Goal: Task Accomplishment & Management: Manage account settings

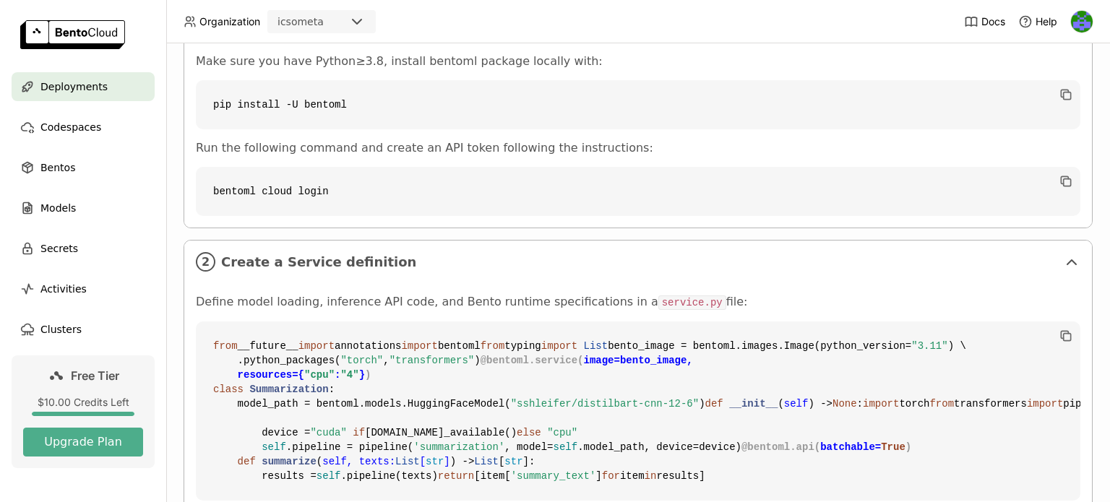
scroll to position [175, 0]
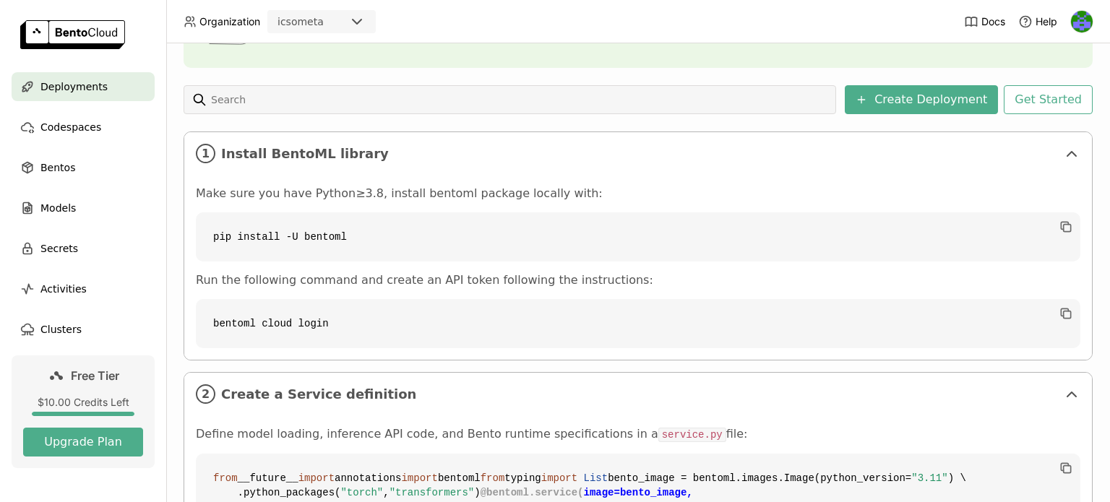
click at [323, 233] on code "pip install -U bentoml" at bounding box center [638, 236] width 884 height 49
copy div "pip install -U bentoml"
click at [279, 319] on code "bentoml cloud login" at bounding box center [638, 323] width 884 height 49
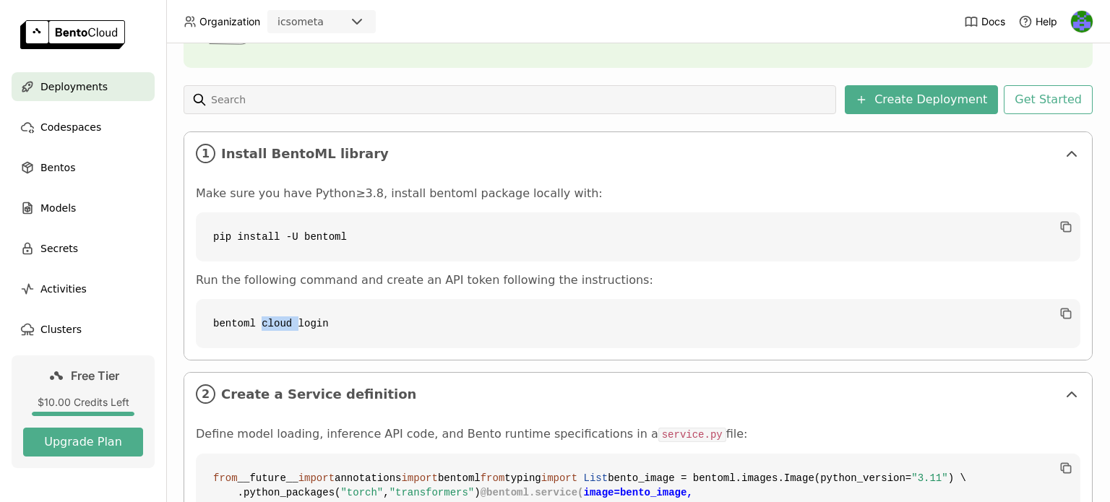
click at [279, 319] on code "bentoml cloud login" at bounding box center [638, 323] width 884 height 49
copy div "bentoml cloud login"
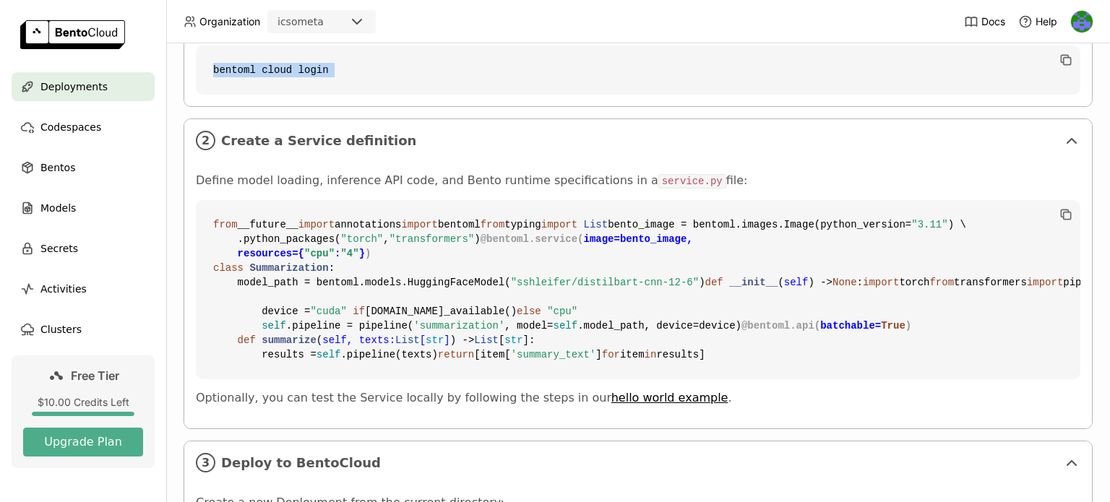
scroll to position [464, 0]
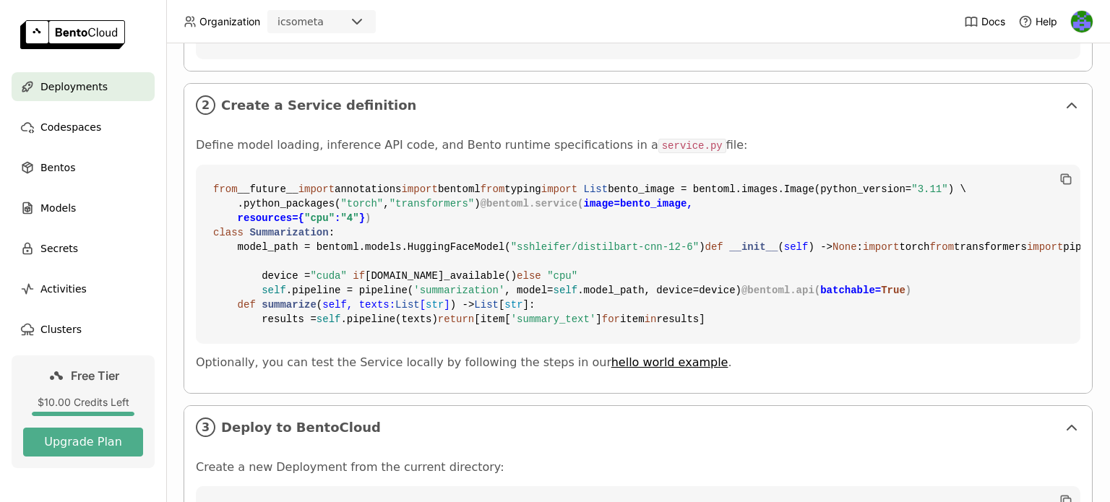
drag, startPoint x: 211, startPoint y: 182, endPoint x: 236, endPoint y: 203, distance: 32.8
click at [236, 203] on code "from __future__ import annotations import bentoml from typing import List bento…" at bounding box center [638, 254] width 884 height 179
click at [316, 180] on code "from __future__ import annotations import bentoml from typing import List bento…" at bounding box center [638, 254] width 884 height 179
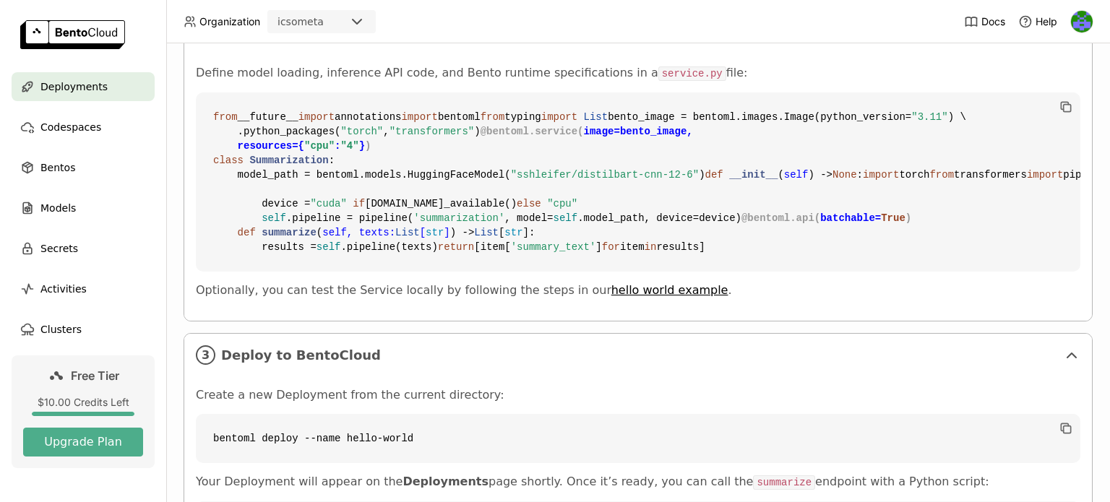
click at [658, 67] on code "service.py" at bounding box center [692, 73] width 68 height 14
click at [658, 72] on code "service.py" at bounding box center [692, 73] width 68 height 14
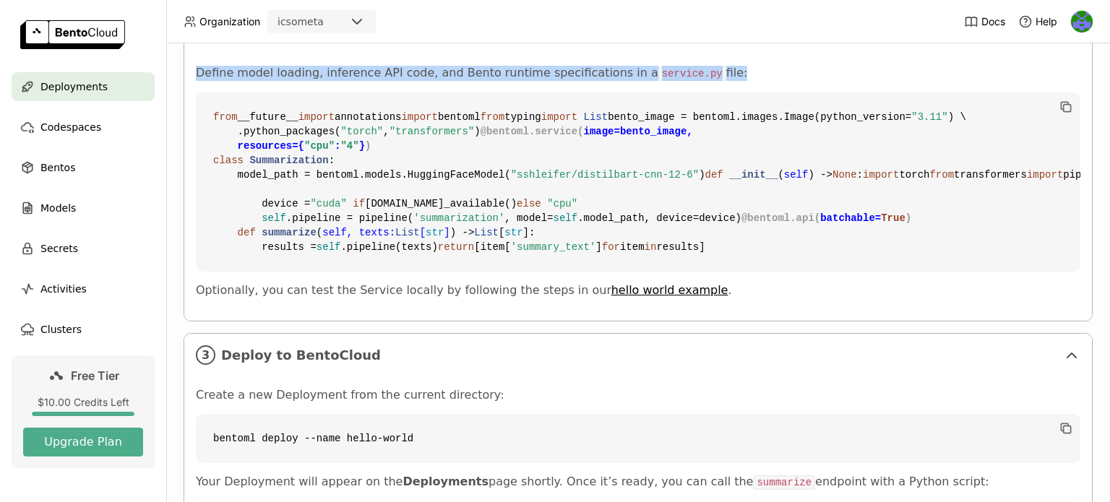
click at [658, 72] on code "service.py" at bounding box center [692, 73] width 68 height 14
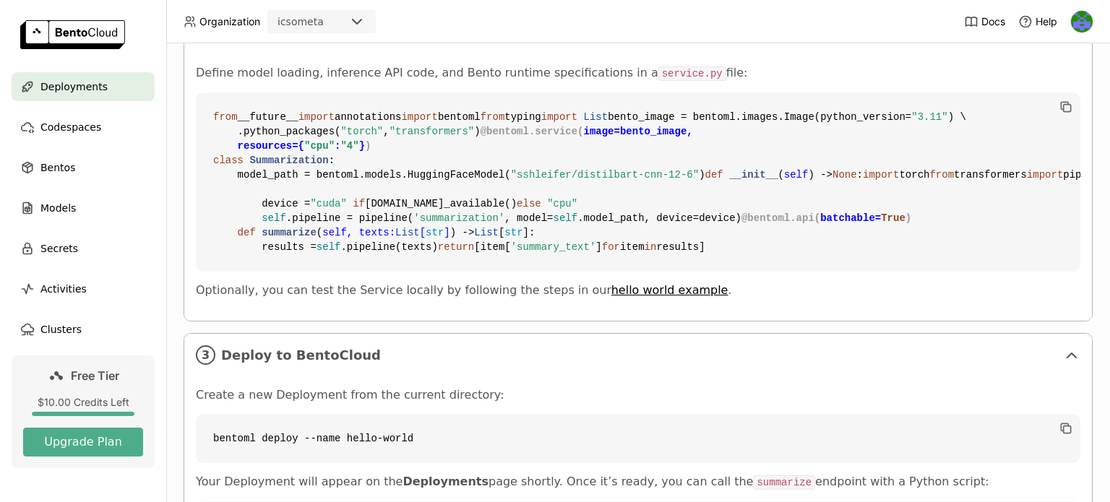
click at [612, 121] on code "from __future__ import annotations import bentoml from typing import List bento…" at bounding box center [638, 181] width 884 height 179
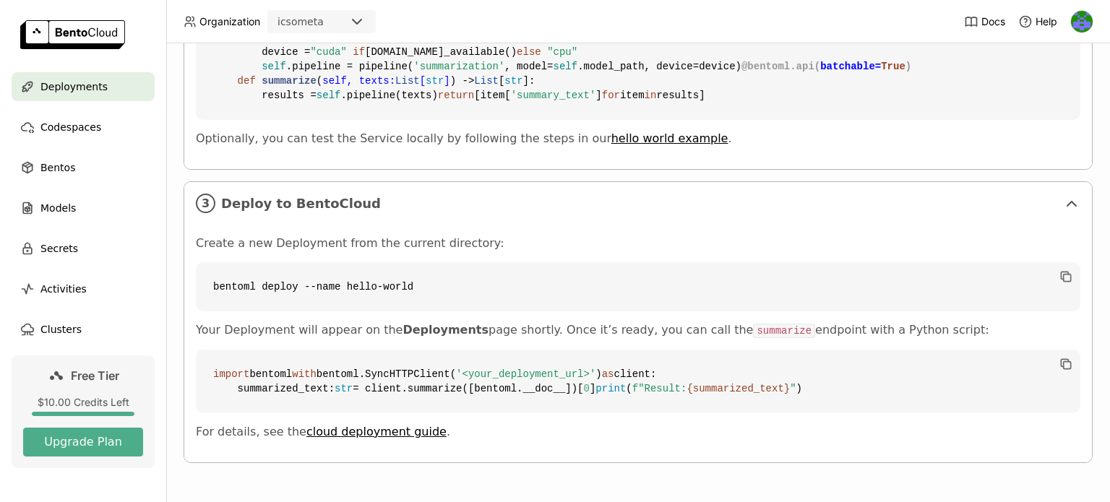
scroll to position [753, 0]
click at [840, 311] on code "bentoml deploy --name hello-world" at bounding box center [638, 286] width 884 height 49
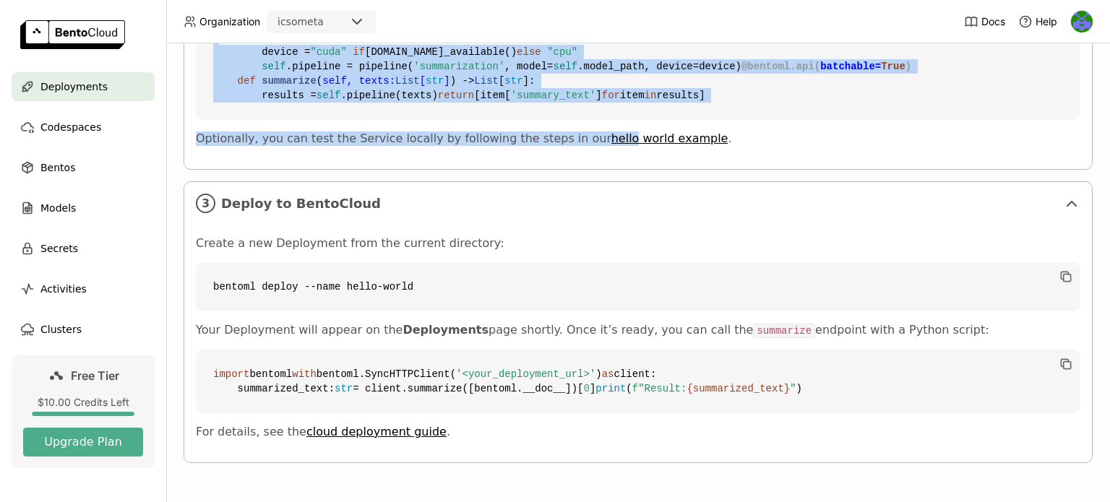
scroll to position [825, 0]
drag, startPoint x: 211, startPoint y: 115, endPoint x: 593, endPoint y: 219, distance: 396.1
click at [593, 120] on code "from __future__ import annotations import bentoml from typing import List bento…" at bounding box center [638, 30] width 884 height 179
copy code "from __future__ import annotations import bentoml from typing import List bento…"
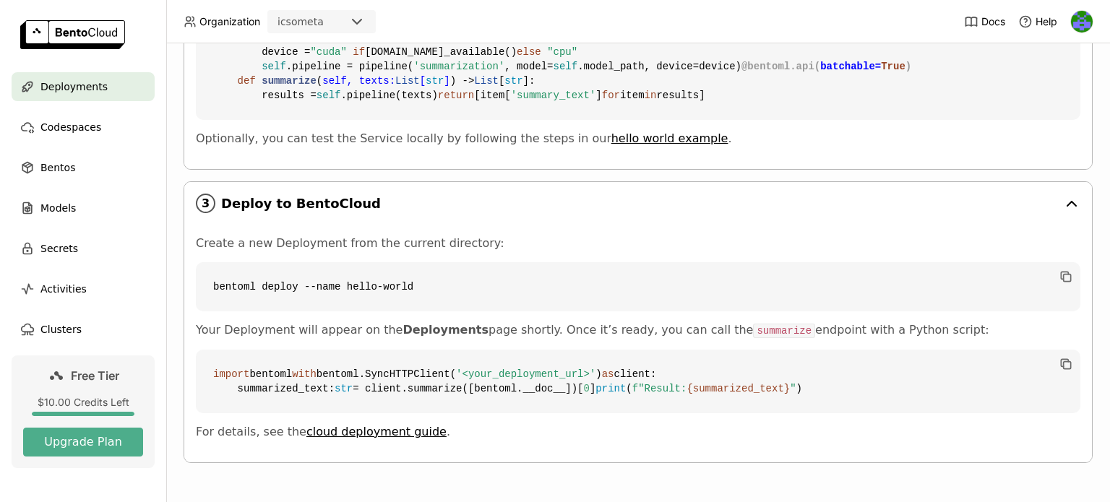
click at [1066, 195] on icon at bounding box center [1071, 203] width 17 height 17
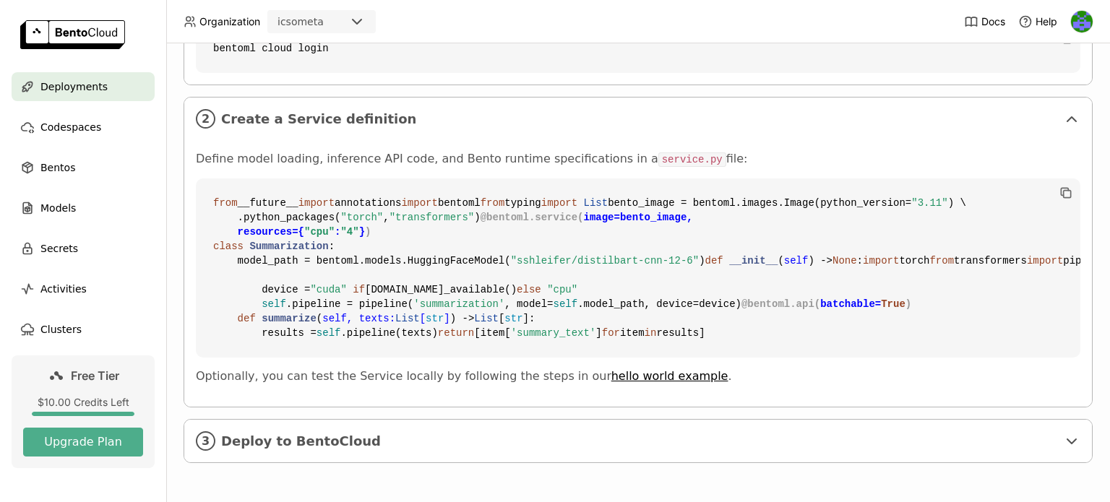
scroll to position [709, 0]
click at [345, 20] on div "icsometa" at bounding box center [308, 22] width 79 height 20
click at [361, 21] on icon at bounding box center [356, 21] width 17 height 17
click at [1087, 16] on img at bounding box center [1082, 22] width 22 height 22
click at [1049, 100] on span "API Tokens" at bounding box center [1061, 96] width 51 height 13
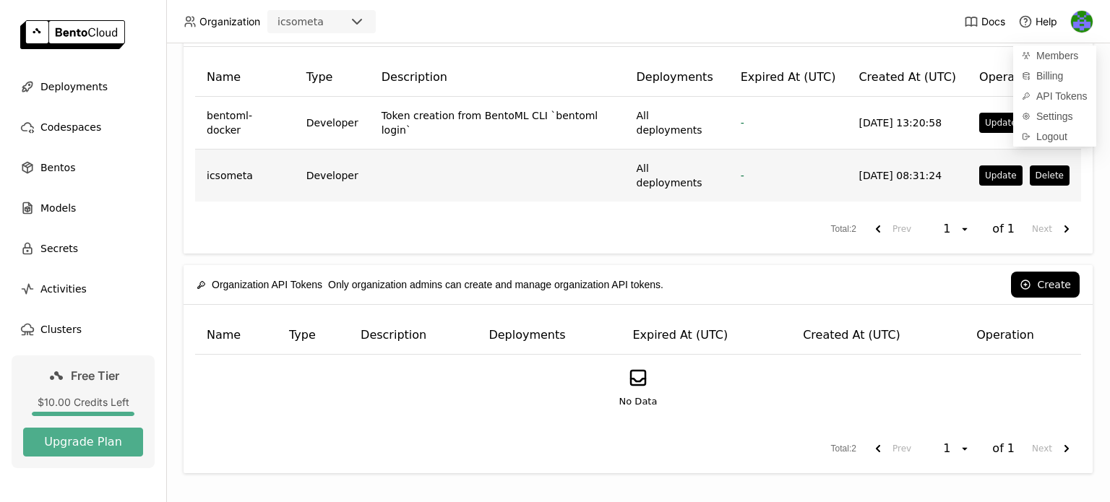
scroll to position [35, 0]
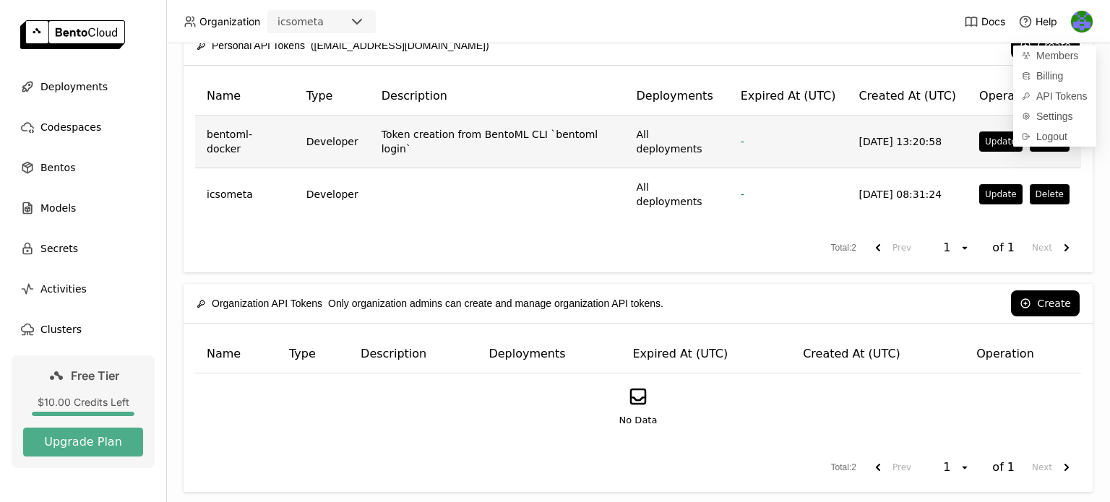
click at [456, 133] on td "Token creation from BentoML CLI `bentoml login`" at bounding box center [497, 142] width 255 height 53
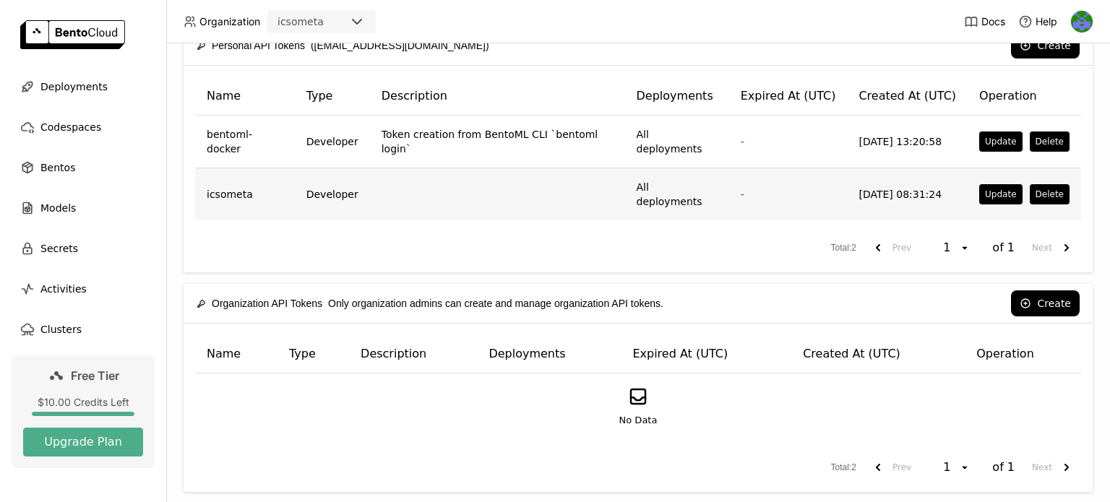
click at [327, 177] on td "Developer" at bounding box center [332, 194] width 75 height 52
click at [425, 178] on td at bounding box center [497, 194] width 255 height 52
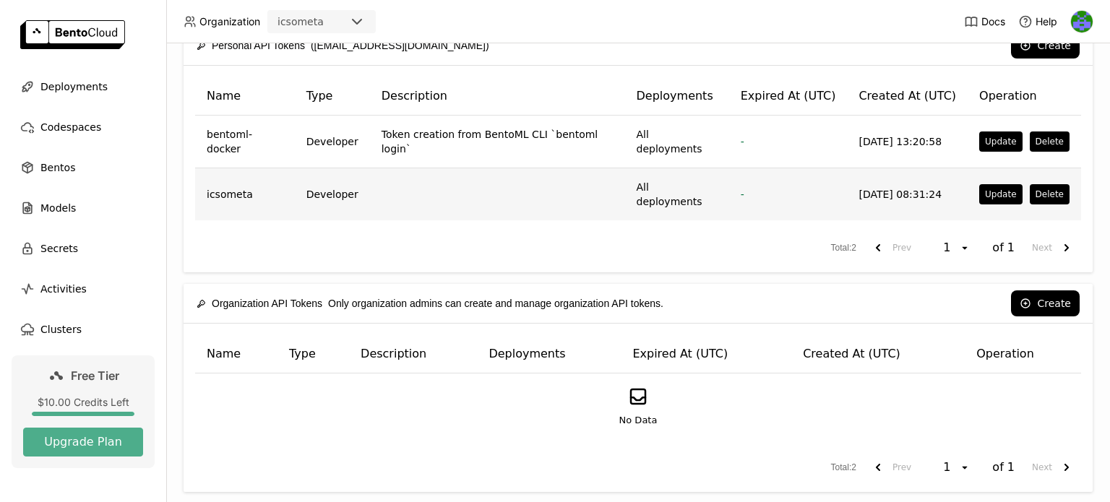
click at [425, 178] on td at bounding box center [497, 194] width 255 height 52
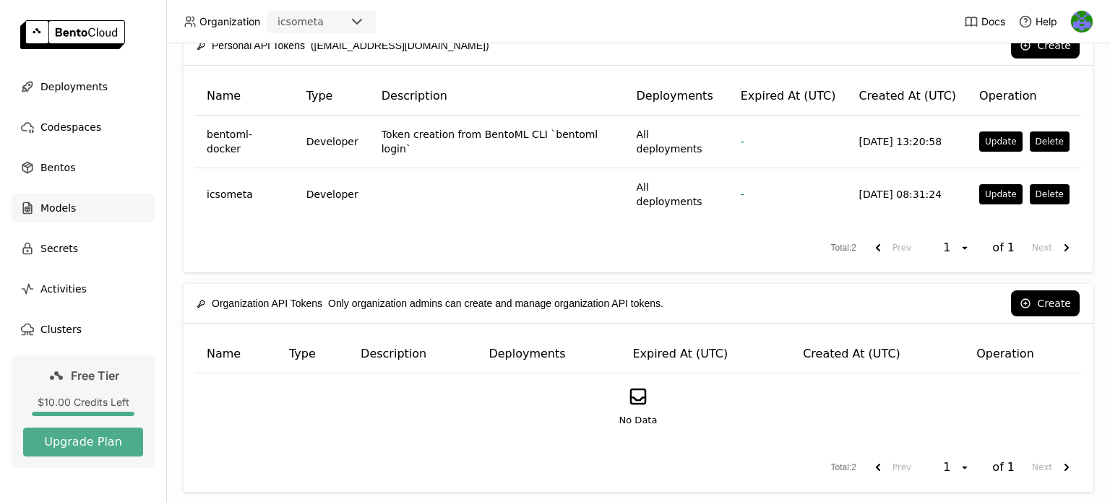
click at [56, 200] on span "Models" at bounding box center [57, 207] width 35 height 17
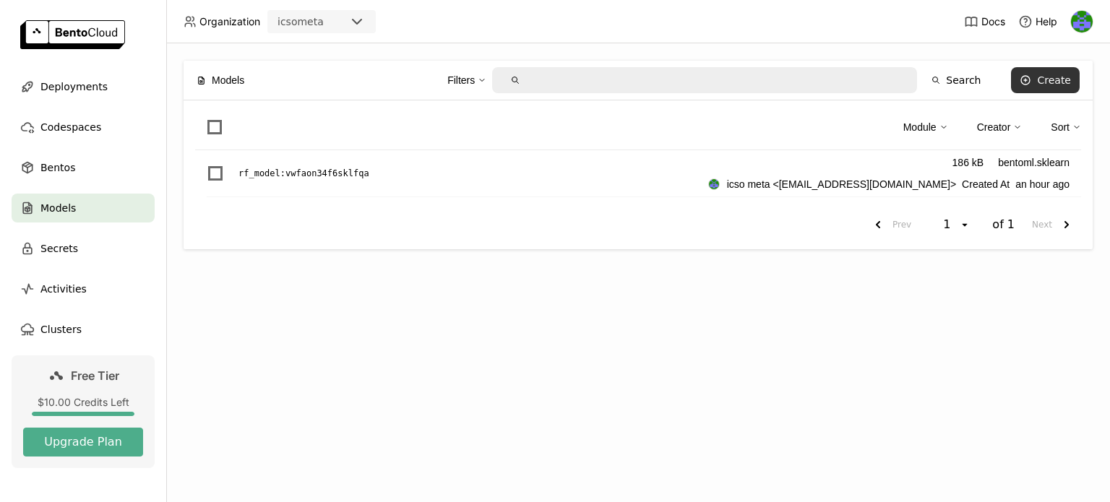
click at [1037, 76] on button "Create" at bounding box center [1045, 80] width 69 height 26
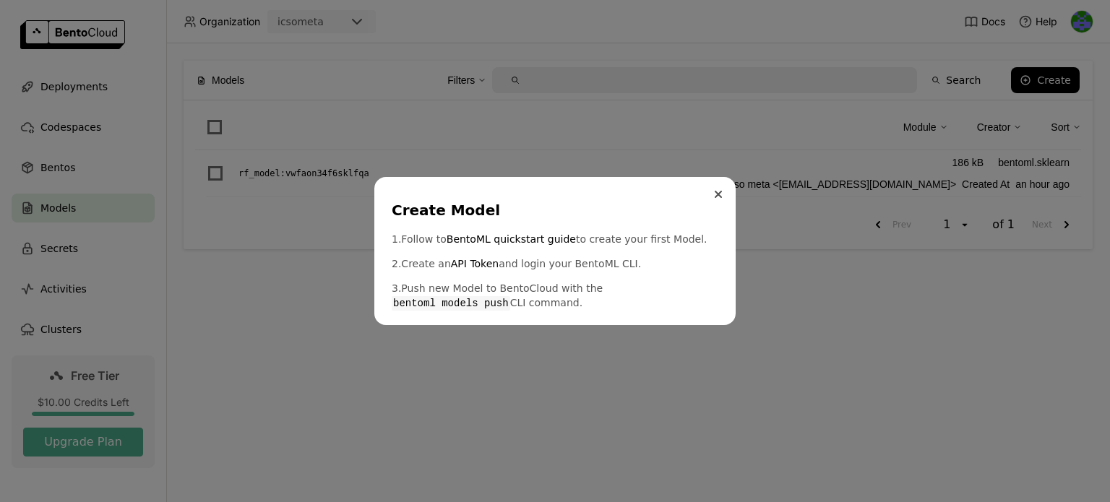
click at [717, 194] on icon "Close" at bounding box center [718, 194] width 6 height 6
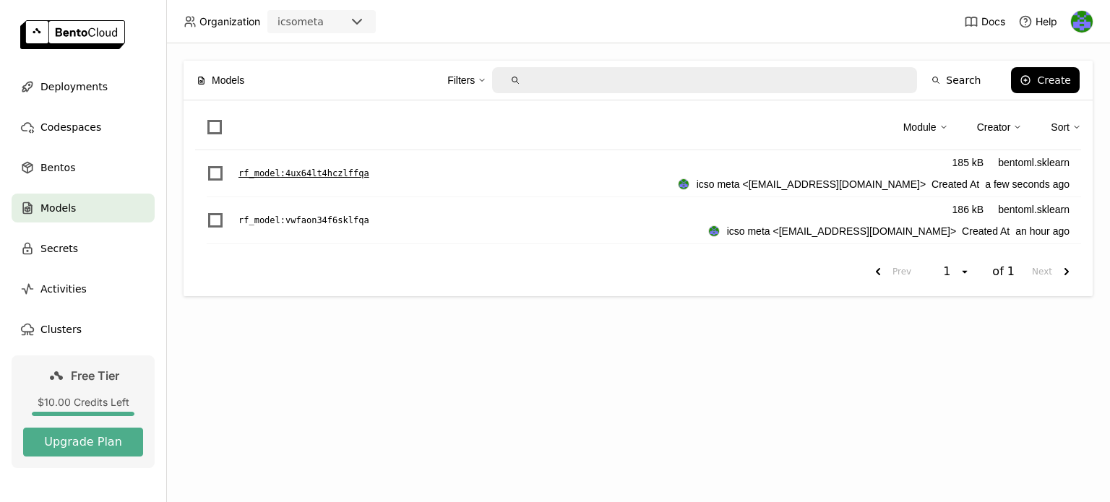
click at [353, 172] on p "rf_model : 4ux64lt4hczlffqa" at bounding box center [303, 173] width 131 height 14
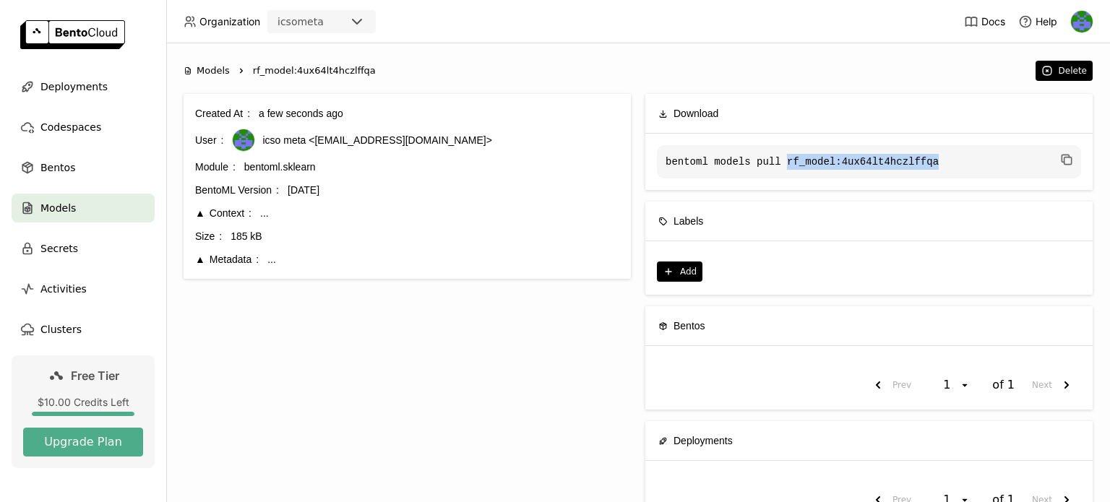
drag, startPoint x: 925, startPoint y: 160, endPoint x: 772, endPoint y: 163, distance: 152.5
click at [772, 163] on code "bentoml models pull rf_model:4ux64lt4hczlffqa" at bounding box center [869, 161] width 424 height 33
copy code "rf_model:4ux64lt4hczlffqa"
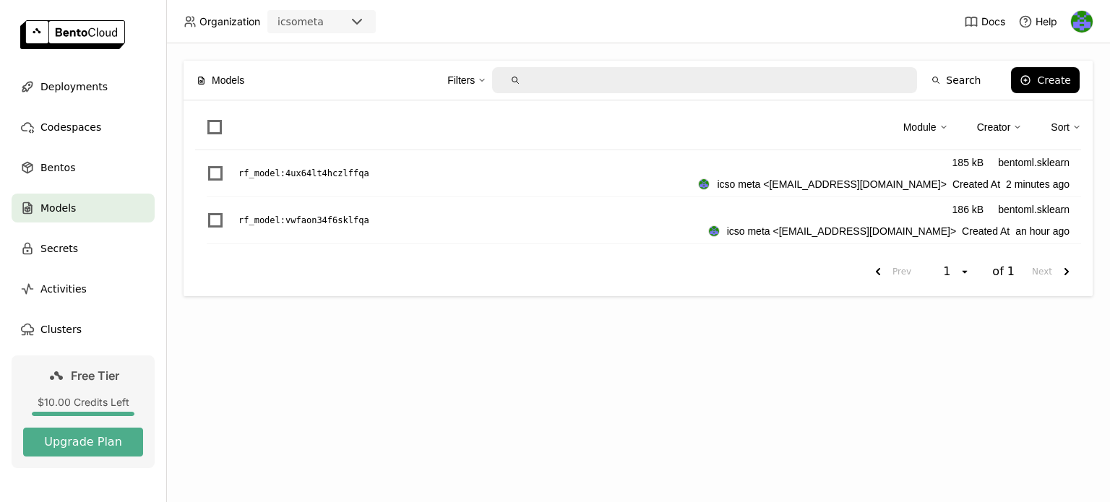
click at [351, 22] on icon at bounding box center [356, 21] width 17 height 17
click at [361, 18] on icon at bounding box center [356, 21] width 17 height 17
click at [345, 222] on p "rf_model : vwfaon34f6sklfqa" at bounding box center [303, 220] width 131 height 14
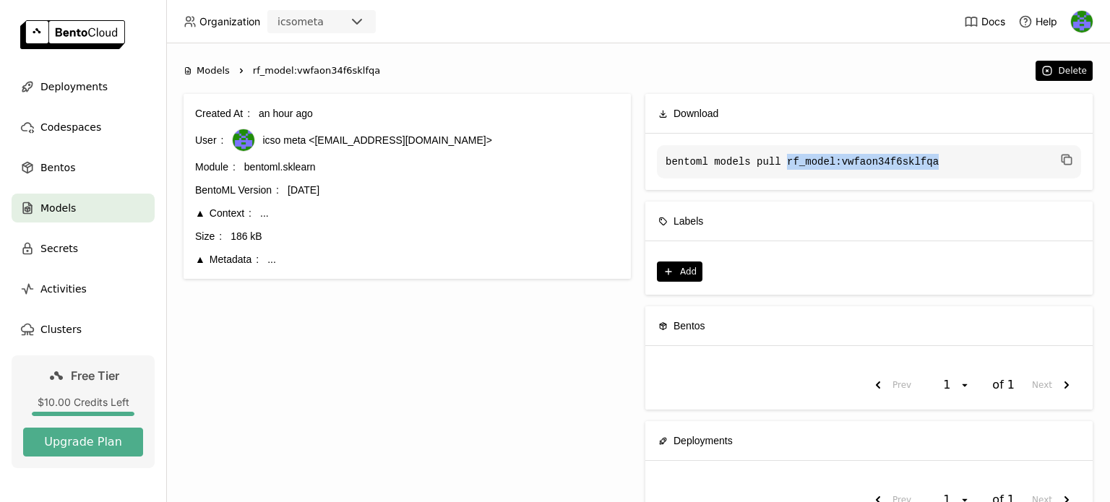
drag, startPoint x: 925, startPoint y: 158, endPoint x: 772, endPoint y: 152, distance: 153.3
click at [772, 152] on code "bentoml models pull rf_model:vwfaon34f6sklfqa" at bounding box center [869, 161] width 424 height 33
copy code "rf_model:vwfaon34f6sklfqa"
drag, startPoint x: 658, startPoint y: 160, endPoint x: 925, endPoint y: 165, distance: 266.7
click at [925, 165] on code "bentoml models pull rf_model:vwfaon34f6sklfqa" at bounding box center [869, 161] width 424 height 33
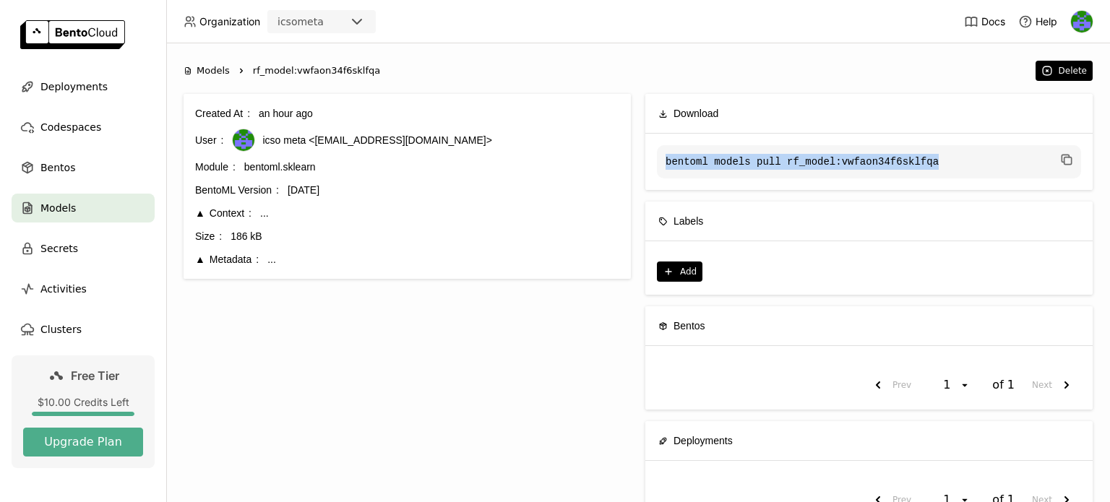
copy code "bentoml models pull rf_model:vwfaon34f6sklfqa"
click at [764, 165] on code "bentoml models pull rf_model:vwfaon34f6sklfqa" at bounding box center [869, 161] width 424 height 33
drag, startPoint x: 772, startPoint y: 158, endPoint x: 915, endPoint y: 155, distance: 143.1
click at [915, 155] on code "bentoml models pull rf_model:vwfaon34f6sklfqa" at bounding box center [869, 161] width 424 height 33
copy code "rf_model:vwfaon34f6sklfqa"
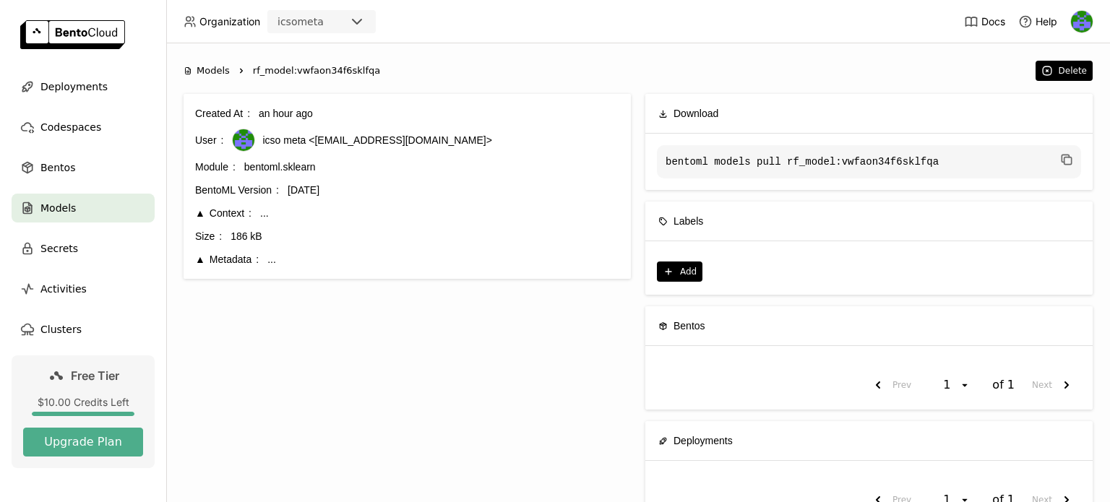
click at [658, 173] on code "bentoml models pull rf_model:vwfaon34f6sklfqa" at bounding box center [869, 161] width 424 height 33
drag, startPoint x: 660, startPoint y: 158, endPoint x: 931, endPoint y: 160, distance: 270.9
click at [931, 160] on code "bentoml models pull rf_model:vwfaon34f6sklfqa" at bounding box center [869, 161] width 424 height 33
copy code "bentoml models pull rf_model:vwfaon34f6sklfqa"
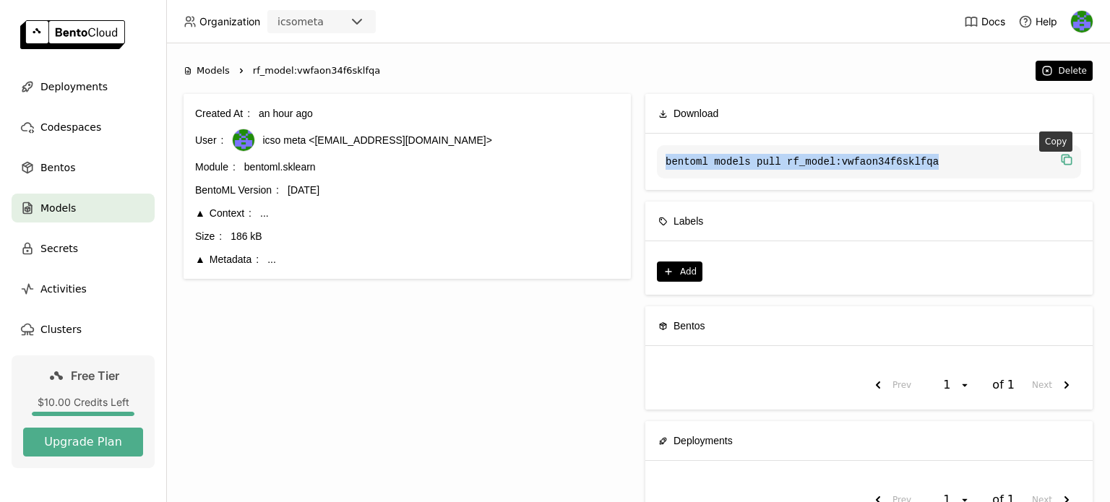
click at [1061, 160] on icon "button" at bounding box center [1066, 159] width 14 height 14
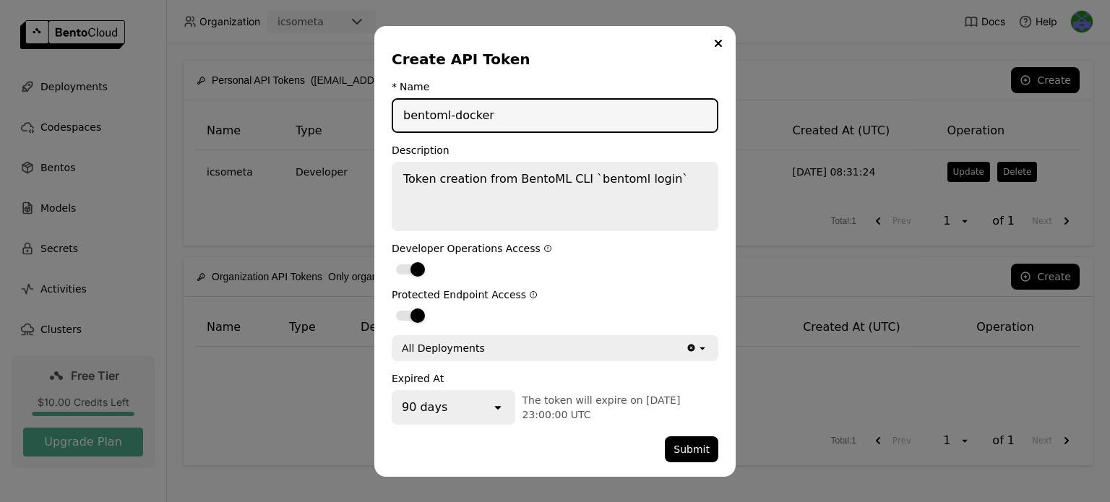
type input "bentoml-docker"
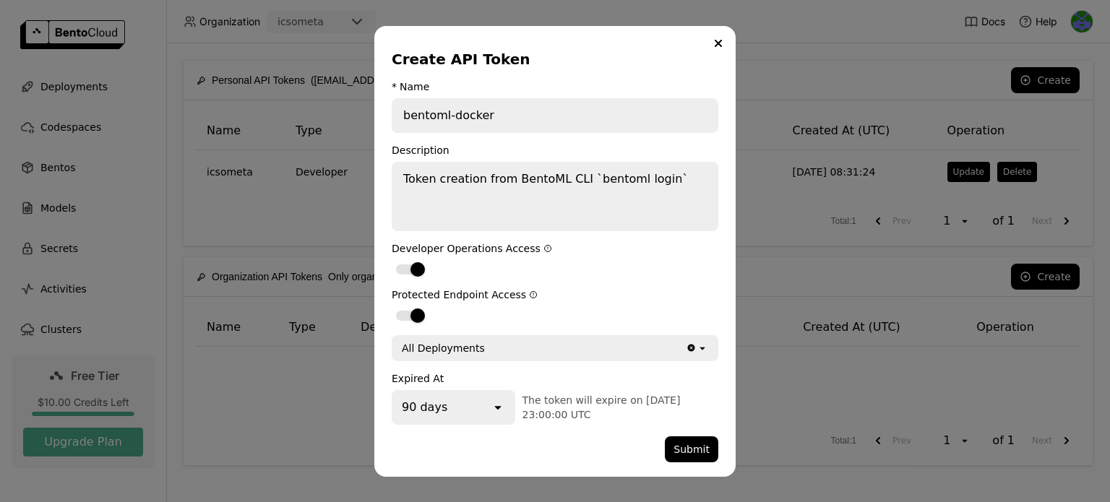
click at [471, 415] on div "90 days" at bounding box center [442, 408] width 98 height 32
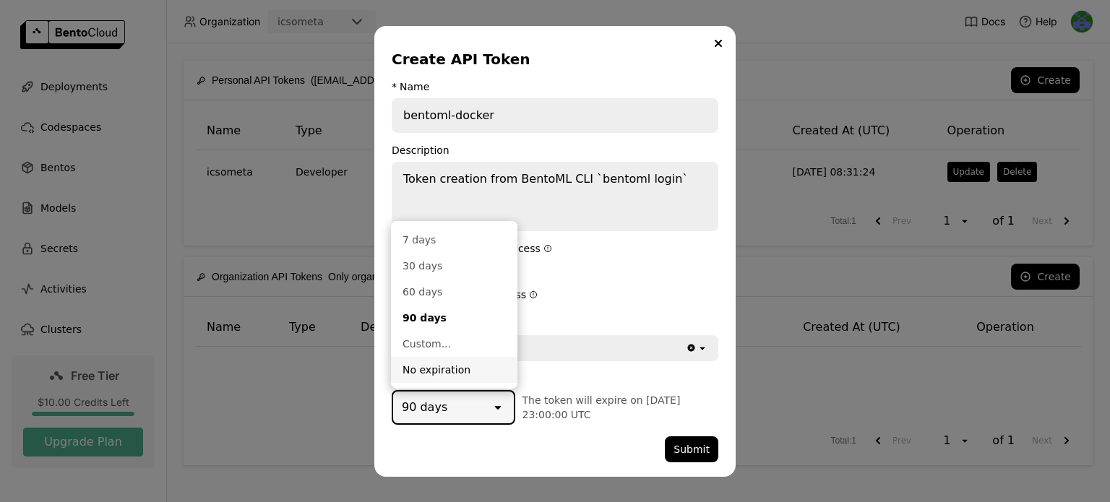
click at [467, 366] on div "No expiration" at bounding box center [453, 370] width 103 height 14
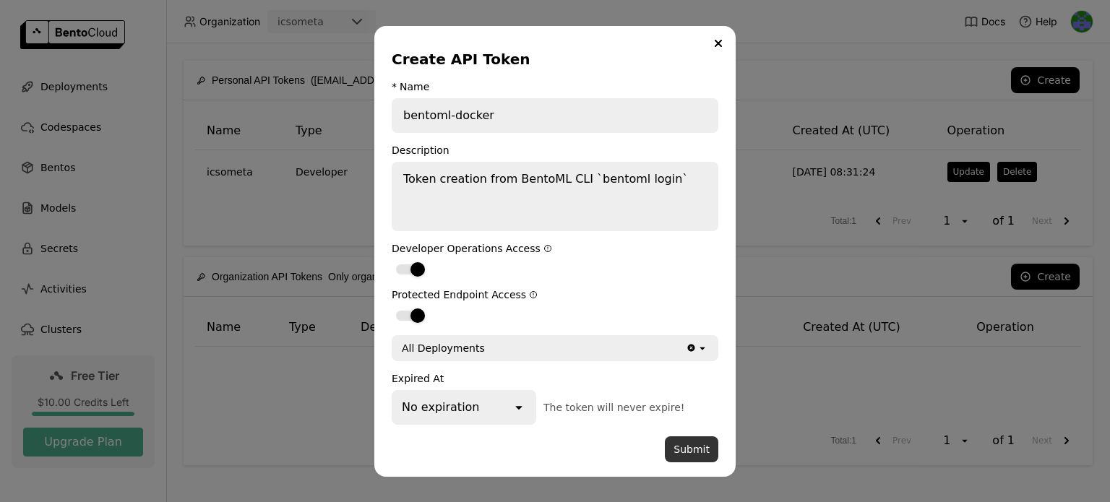
click at [692, 439] on button "Submit" at bounding box center [691, 449] width 53 height 26
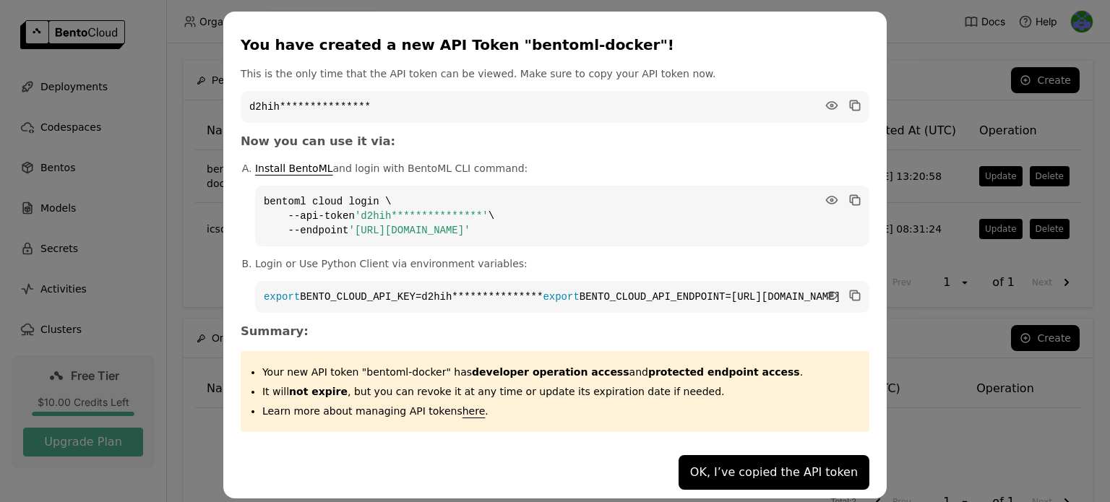
click at [751, 108] on code "**********" at bounding box center [555, 107] width 629 height 32
click at [824, 101] on icon "dialog" at bounding box center [831, 105] width 14 height 14
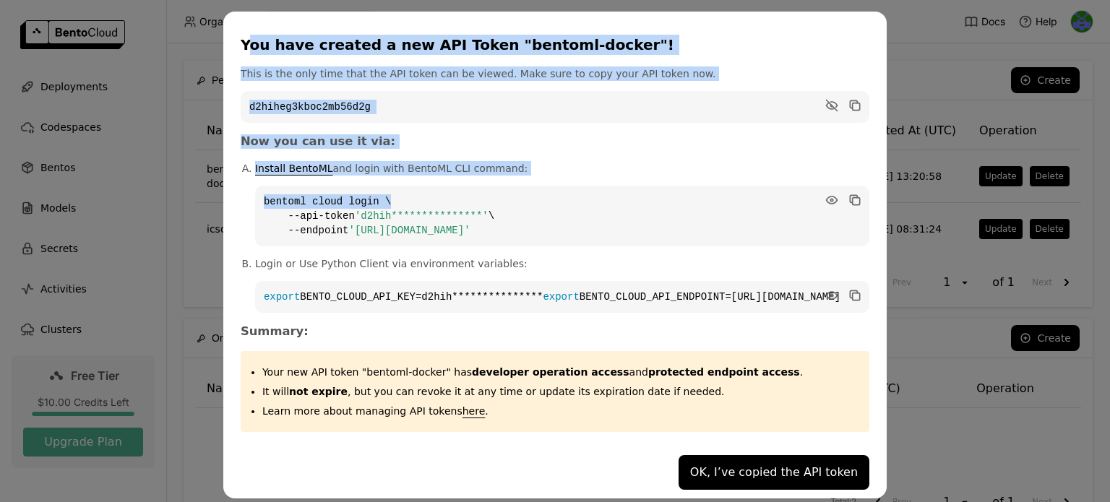
drag, startPoint x: 303, startPoint y: 43, endPoint x: 445, endPoint y: 137, distance: 170.3
click at [500, 170] on div "**********" at bounding box center [554, 255] width 663 height 487
drag, startPoint x: 303, startPoint y: 49, endPoint x: 295, endPoint y: 48, distance: 8.1
click at [303, 49] on div "You have created a new API Token "bentoml-docker"!" at bounding box center [552, 45] width 623 height 20
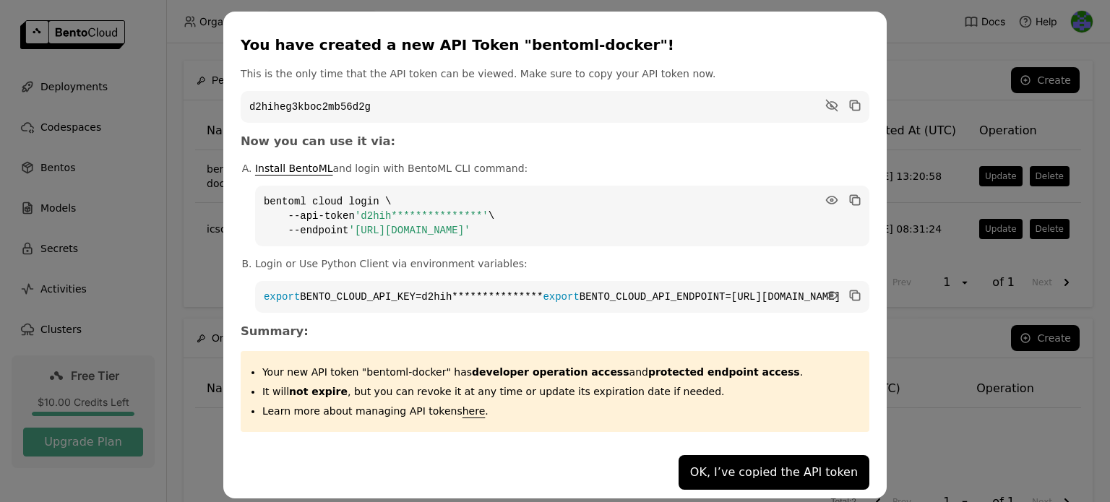
click at [300, 44] on div "You have created a new API Token "bentoml-docker"!" at bounding box center [552, 45] width 623 height 20
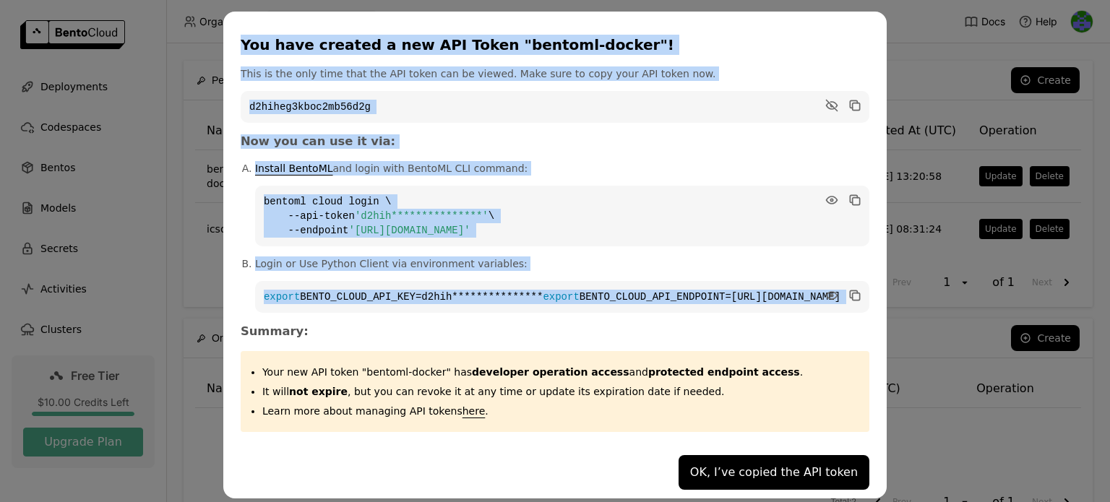
drag, startPoint x: 300, startPoint y: 44, endPoint x: 709, endPoint y: 308, distance: 486.6
click at [709, 308] on div "**********" at bounding box center [554, 255] width 663 height 487
copy div "**********"
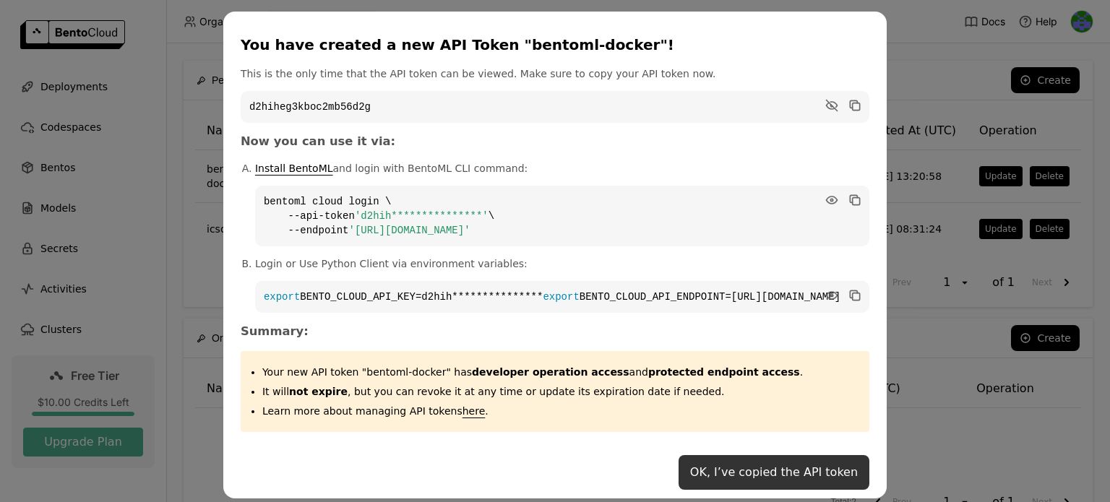
click at [732, 483] on button "OK, I’ve copied the API token" at bounding box center [773, 472] width 191 height 35
